Goal: Task Accomplishment & Management: Use online tool/utility

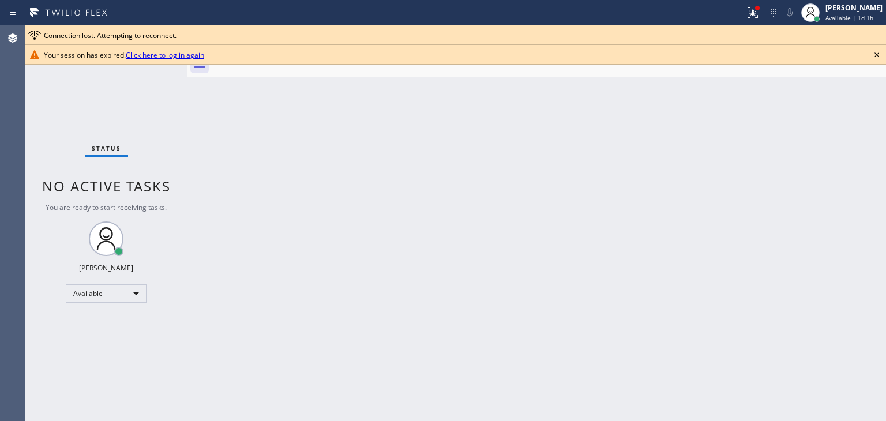
scroll to position [346, 0]
